Goal: Transaction & Acquisition: Purchase product/service

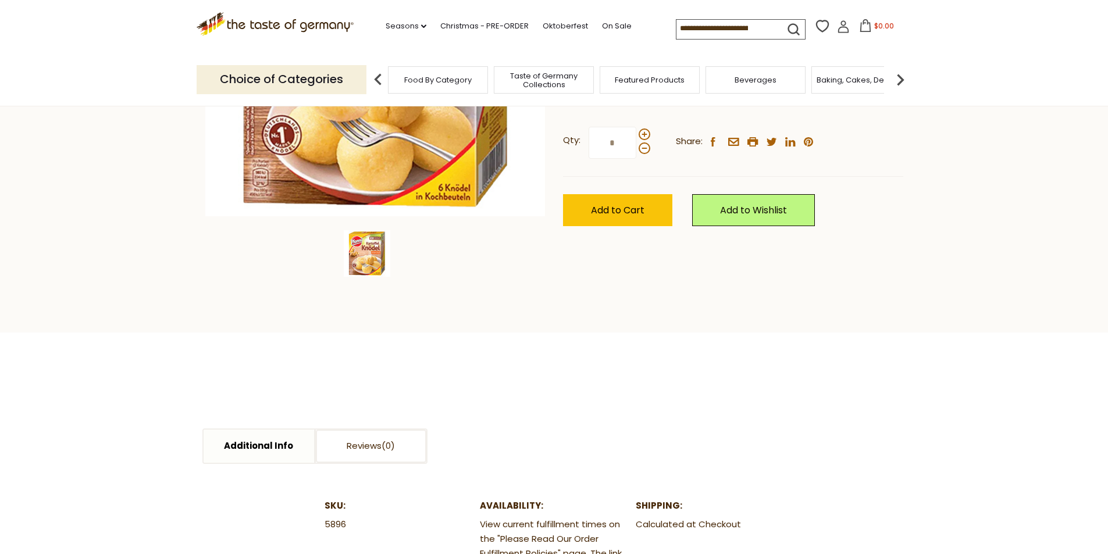
scroll to position [194, 0]
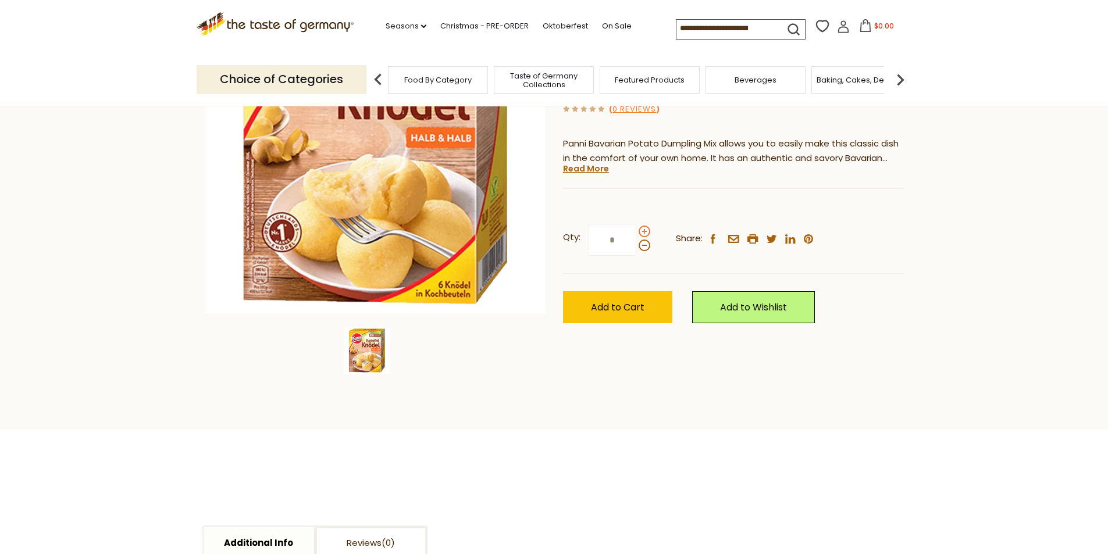
click at [642, 231] on span at bounding box center [645, 232] width 12 height 12
click at [636, 231] on input "*" at bounding box center [613, 240] width 48 height 32
click at [642, 230] on span at bounding box center [645, 232] width 12 height 12
click at [636, 230] on input "*" at bounding box center [613, 240] width 48 height 32
click at [642, 230] on span at bounding box center [645, 232] width 12 height 12
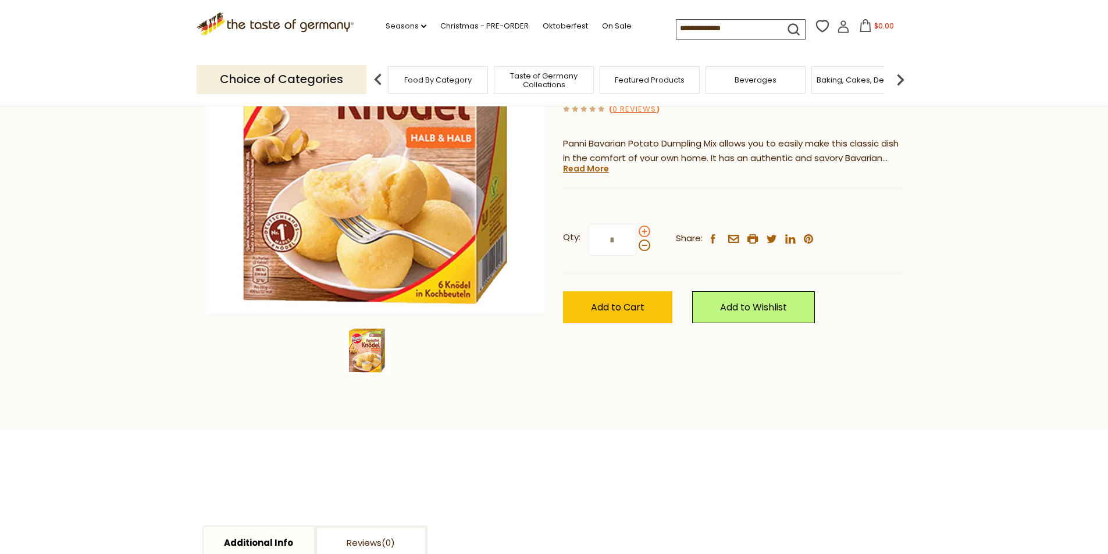
click at [636, 230] on input "*" at bounding box center [613, 240] width 48 height 32
click at [640, 231] on span at bounding box center [645, 232] width 12 height 12
click at [636, 231] on input "*" at bounding box center [613, 240] width 48 height 32
type input "*"
click at [628, 309] on span "Add to Cart" at bounding box center [618, 307] width 54 height 13
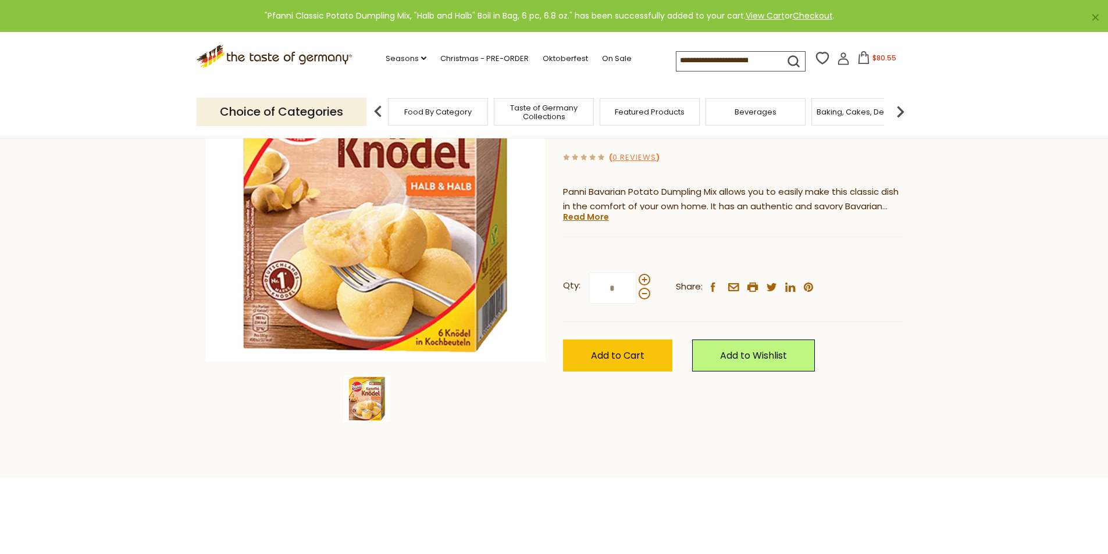
scroll to position [97, 0]
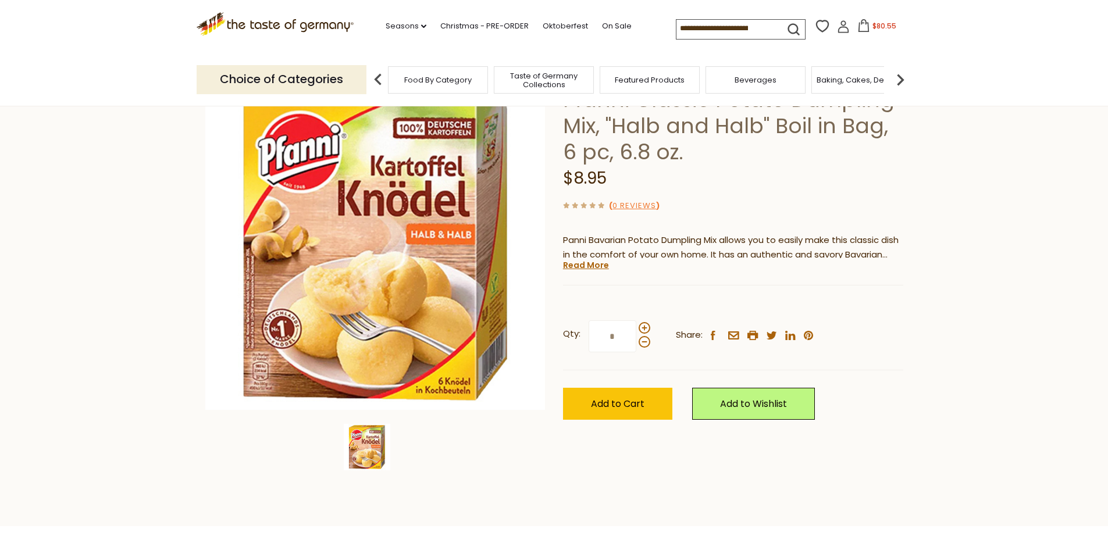
click at [859, 27] on icon at bounding box center [864, 25] width 10 height 13
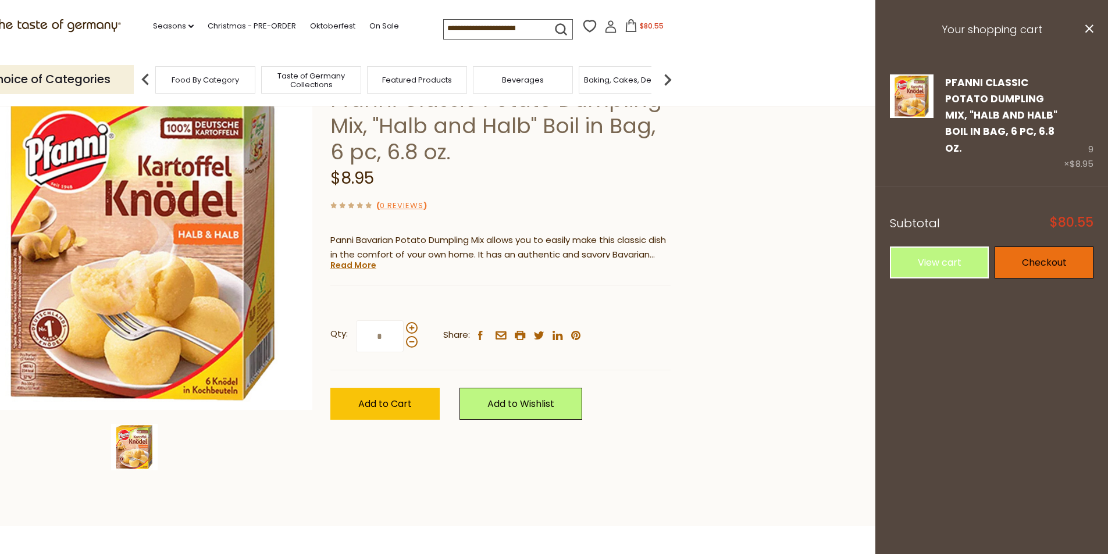
click at [1030, 247] on link "Checkout" at bounding box center [1044, 263] width 99 height 32
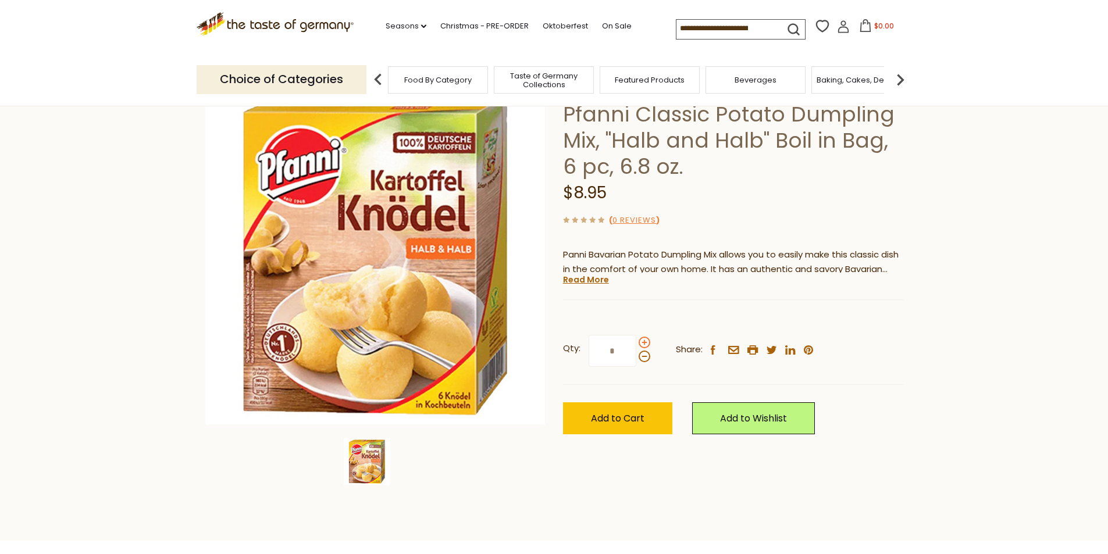
click at [644, 351] on span at bounding box center [645, 357] width 12 height 12
click at [636, 342] on input "*" at bounding box center [613, 351] width 48 height 32
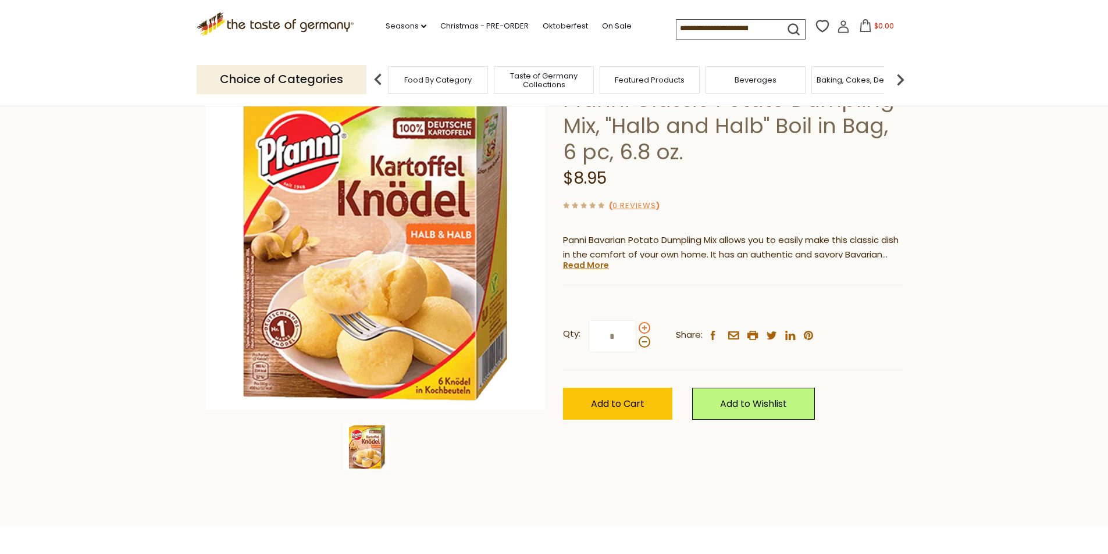
click at [643, 326] on span at bounding box center [645, 328] width 12 height 12
click at [636, 326] on input "*" at bounding box center [613, 336] width 48 height 32
click at [643, 325] on span at bounding box center [645, 328] width 12 height 12
click at [636, 325] on input "*" at bounding box center [613, 336] width 48 height 32
click at [642, 344] on span at bounding box center [645, 342] width 12 height 12
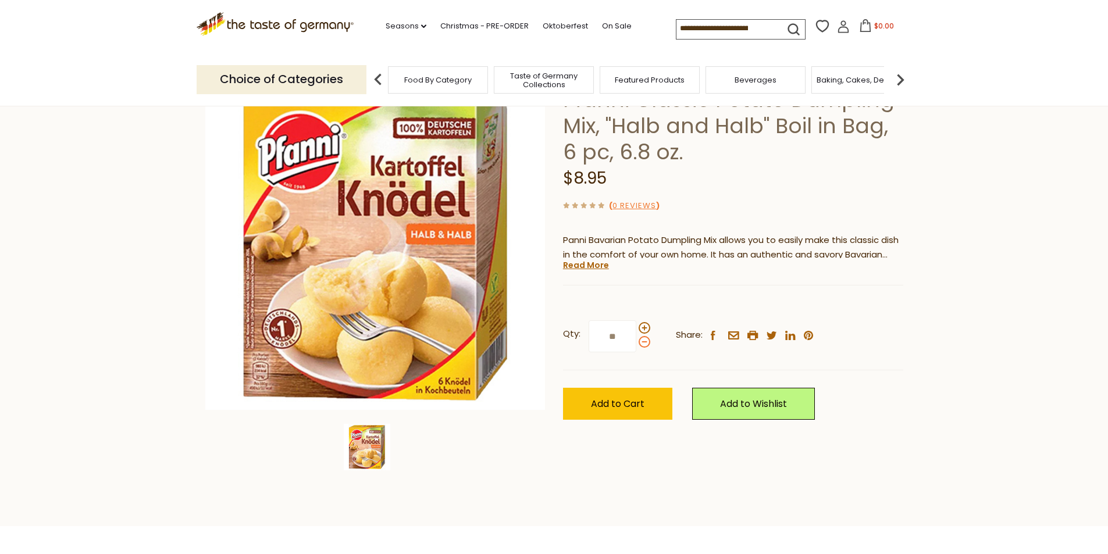
click at [636, 344] on input "**" at bounding box center [613, 336] width 48 height 32
click at [642, 328] on span at bounding box center [645, 328] width 12 height 12
click at [636, 328] on input "*" at bounding box center [613, 336] width 48 height 32
type input "**"
click at [614, 401] on span "Add to Cart" at bounding box center [618, 403] width 54 height 13
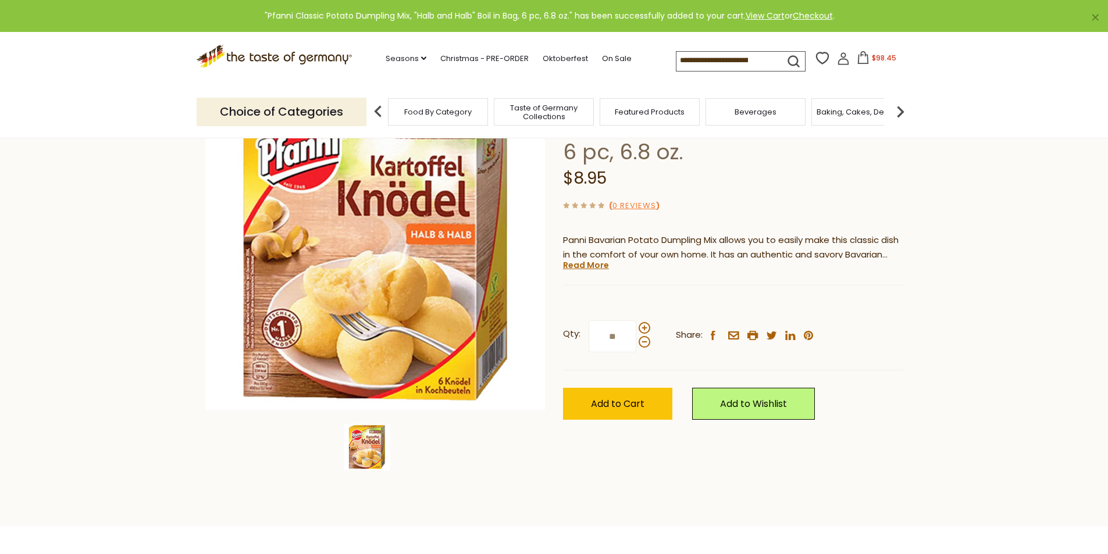
click at [875, 54] on button "$98.45" at bounding box center [876, 59] width 49 height 17
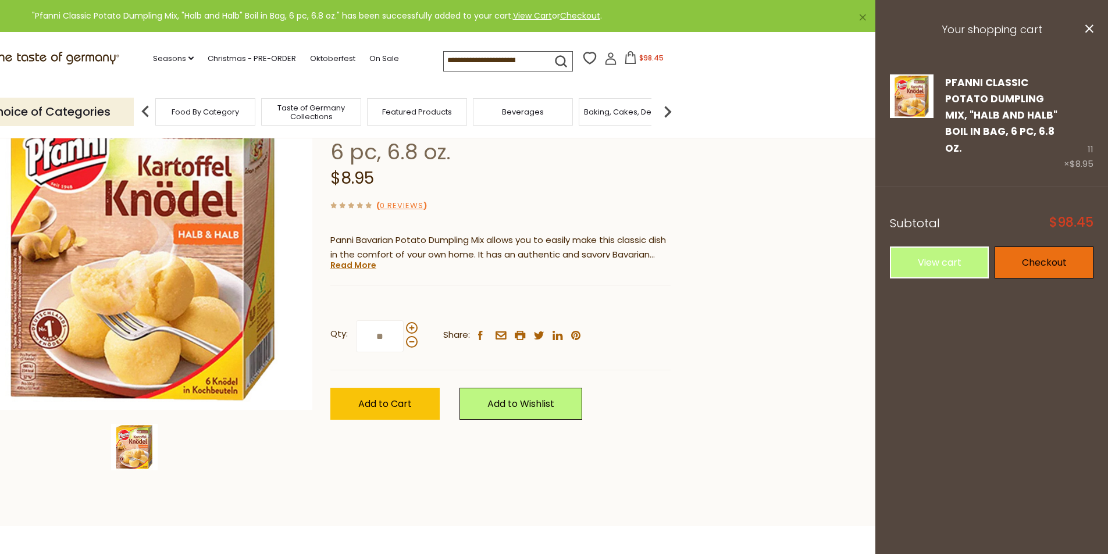
click at [1034, 252] on link "Checkout" at bounding box center [1044, 263] width 99 height 32
